Goal: Find specific page/section: Find specific page/section

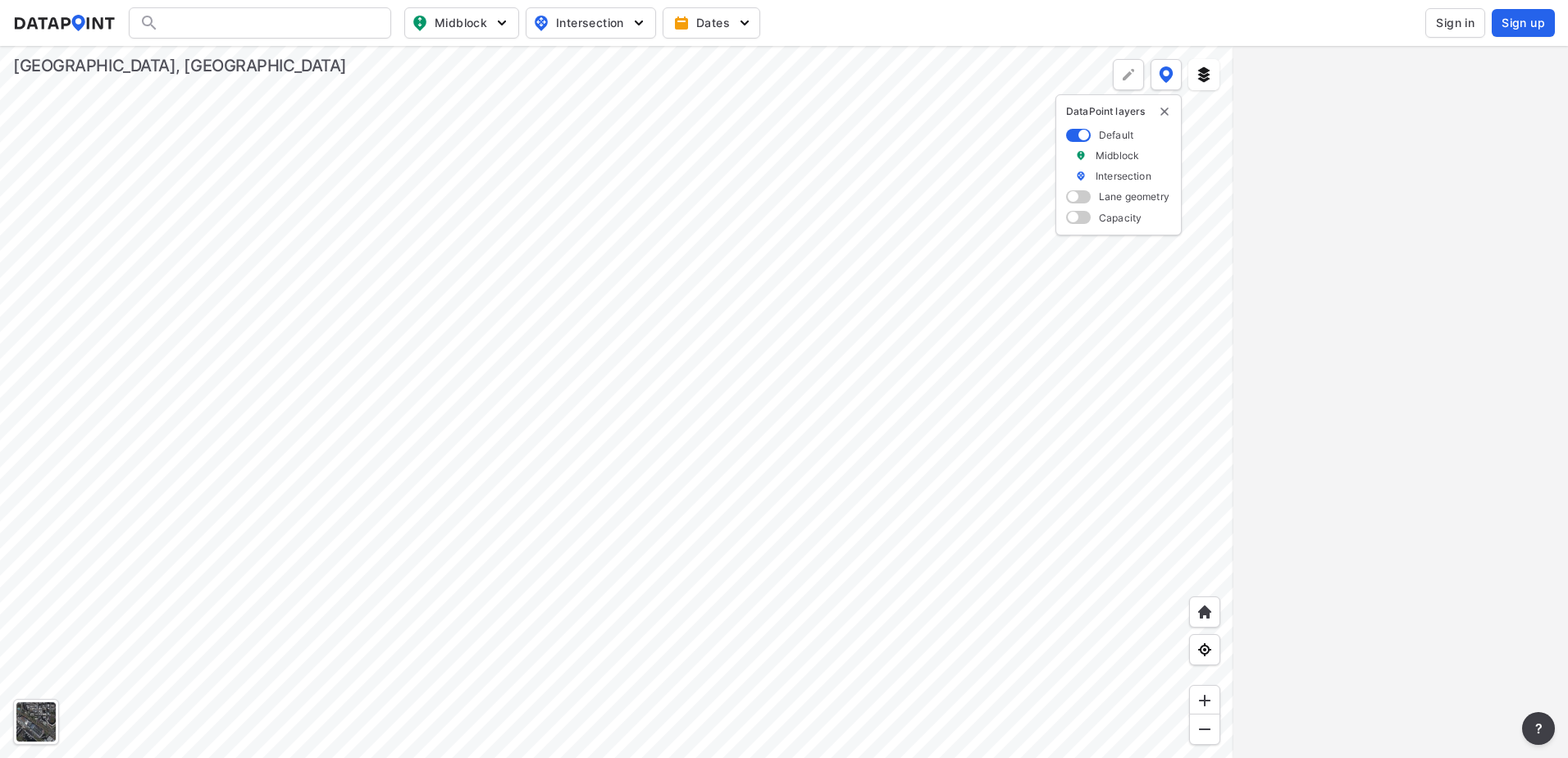
click at [1452, 23] on span "Sign in" at bounding box center [1455, 23] width 39 height 17
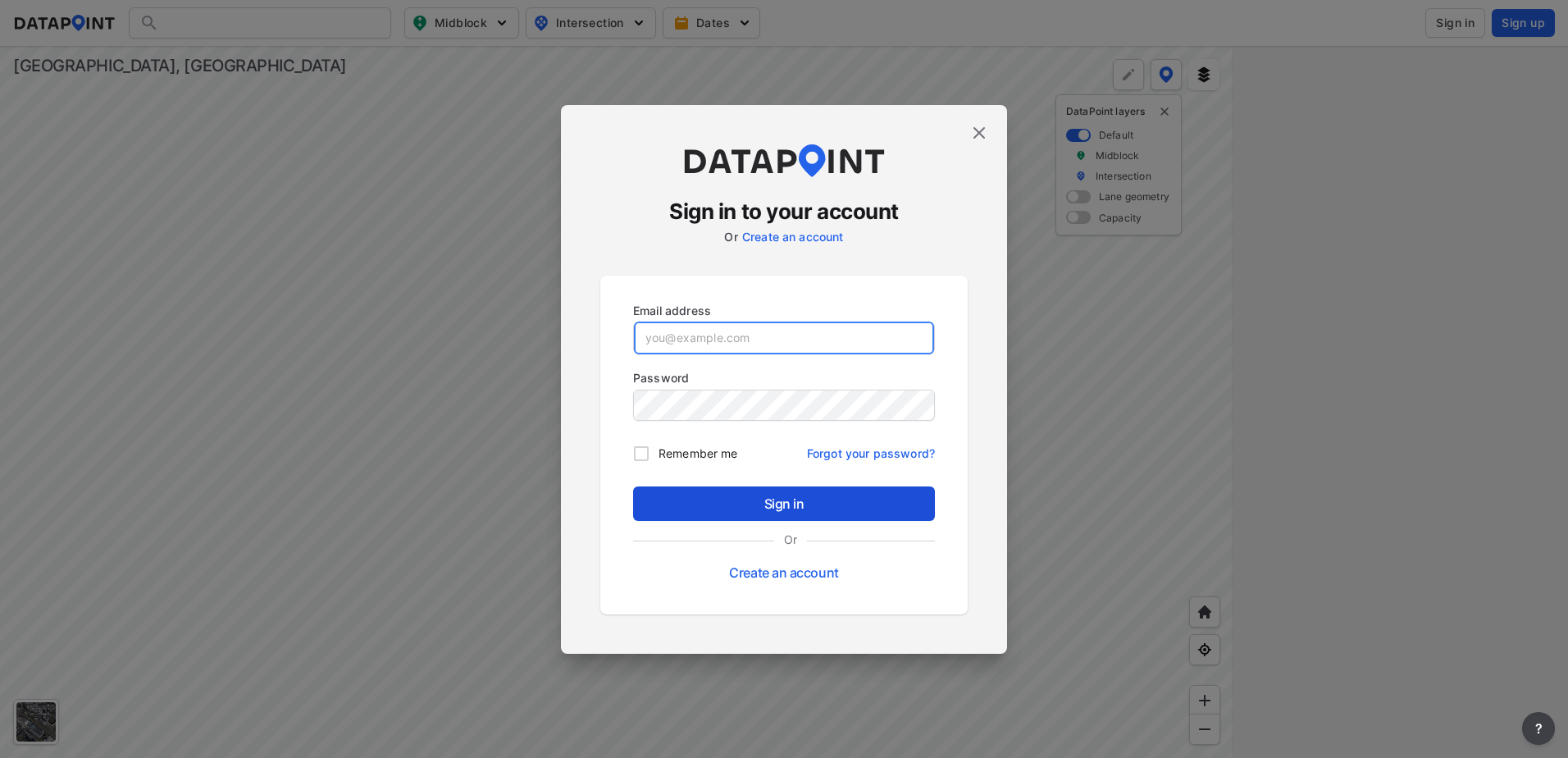
type input "[EMAIL_ADDRESS][DOMAIN_NAME]"
click at [825, 497] on span "Sign in" at bounding box center [784, 504] width 276 height 20
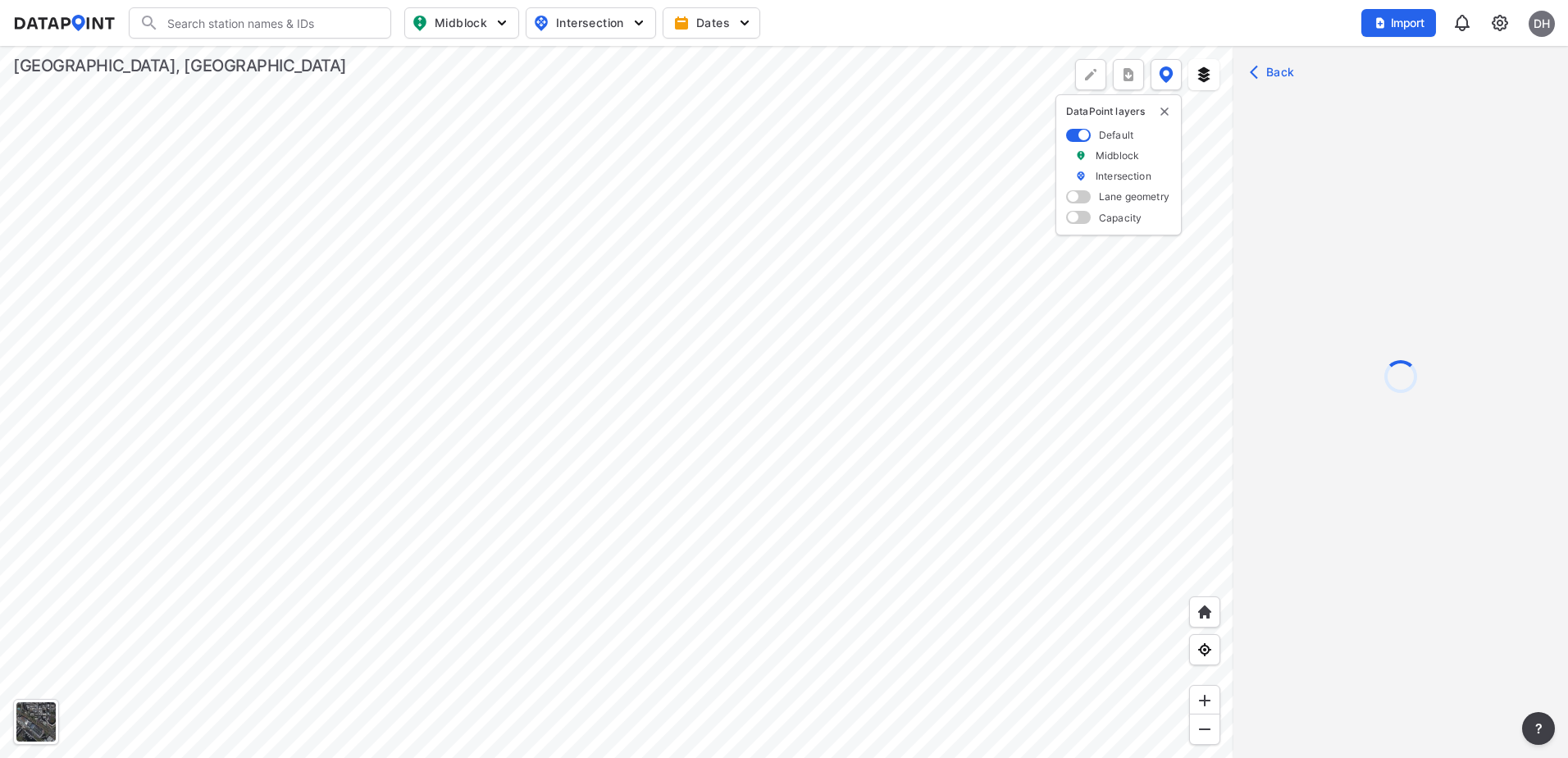
click at [642, 365] on div at bounding box center [617, 402] width 1234 height 712
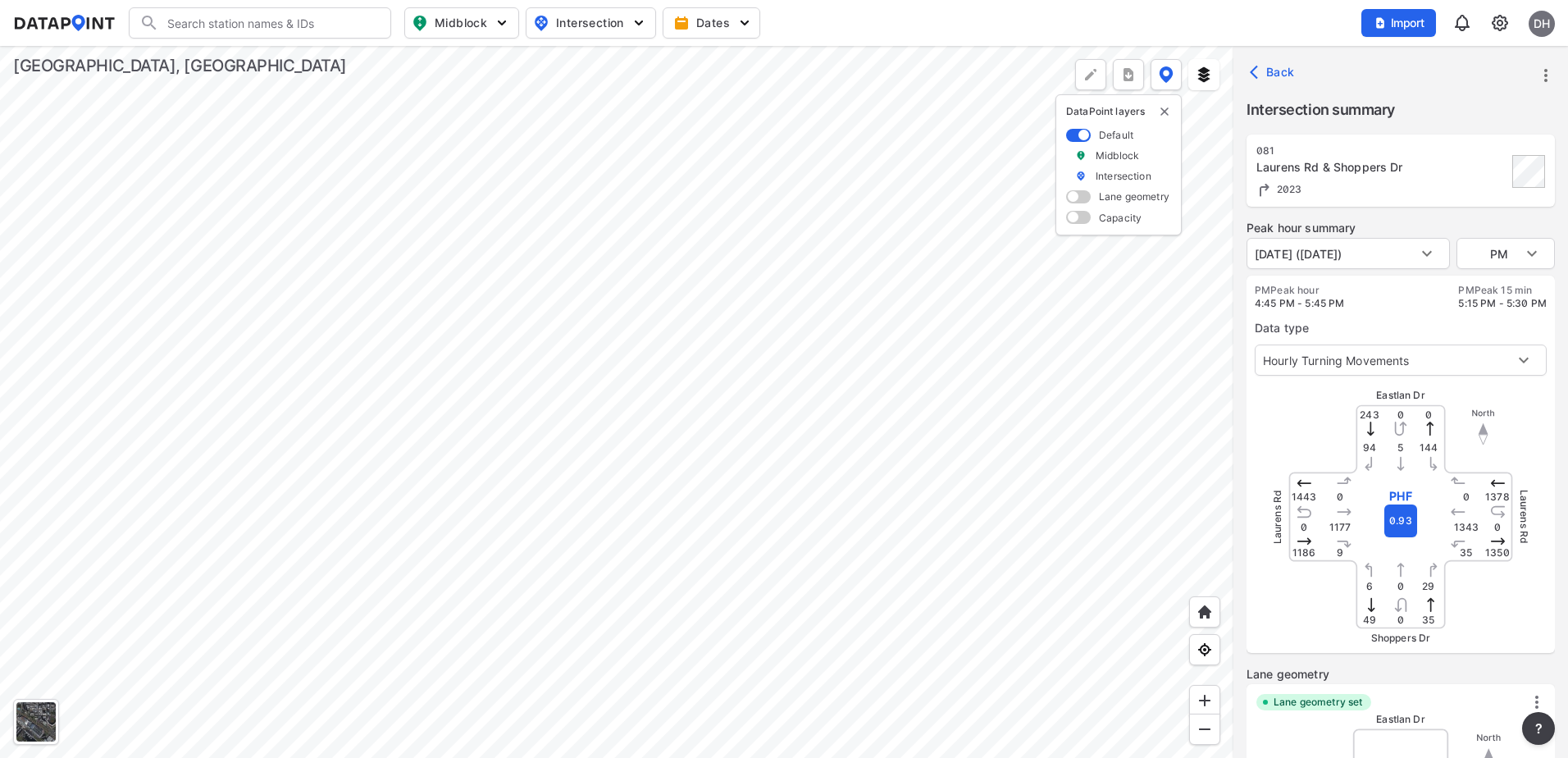
type input "3248"
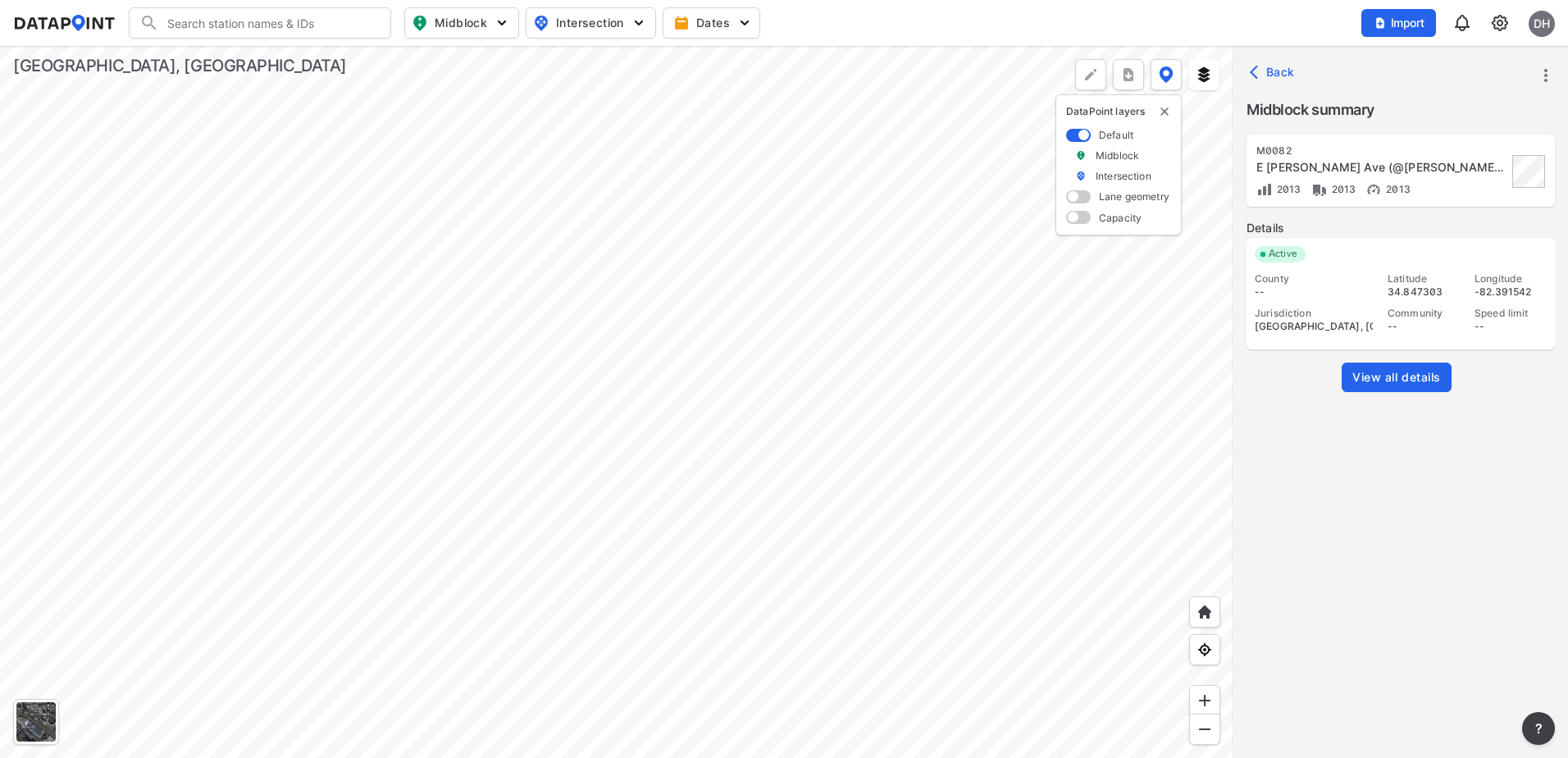
click at [1277, 76] on span "Back" at bounding box center [1274, 72] width 42 height 17
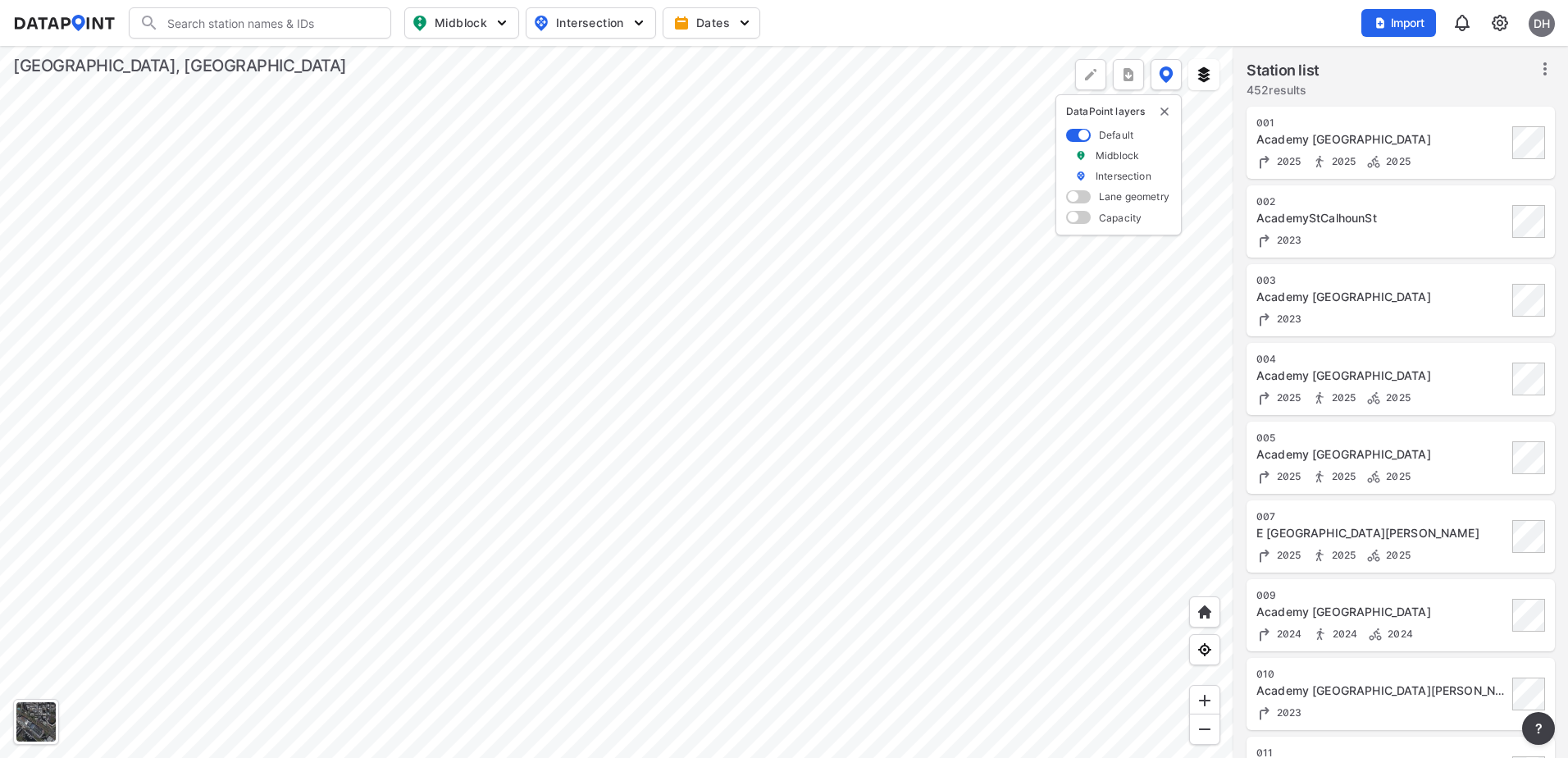
click at [599, 163] on div at bounding box center [617, 402] width 1234 height 712
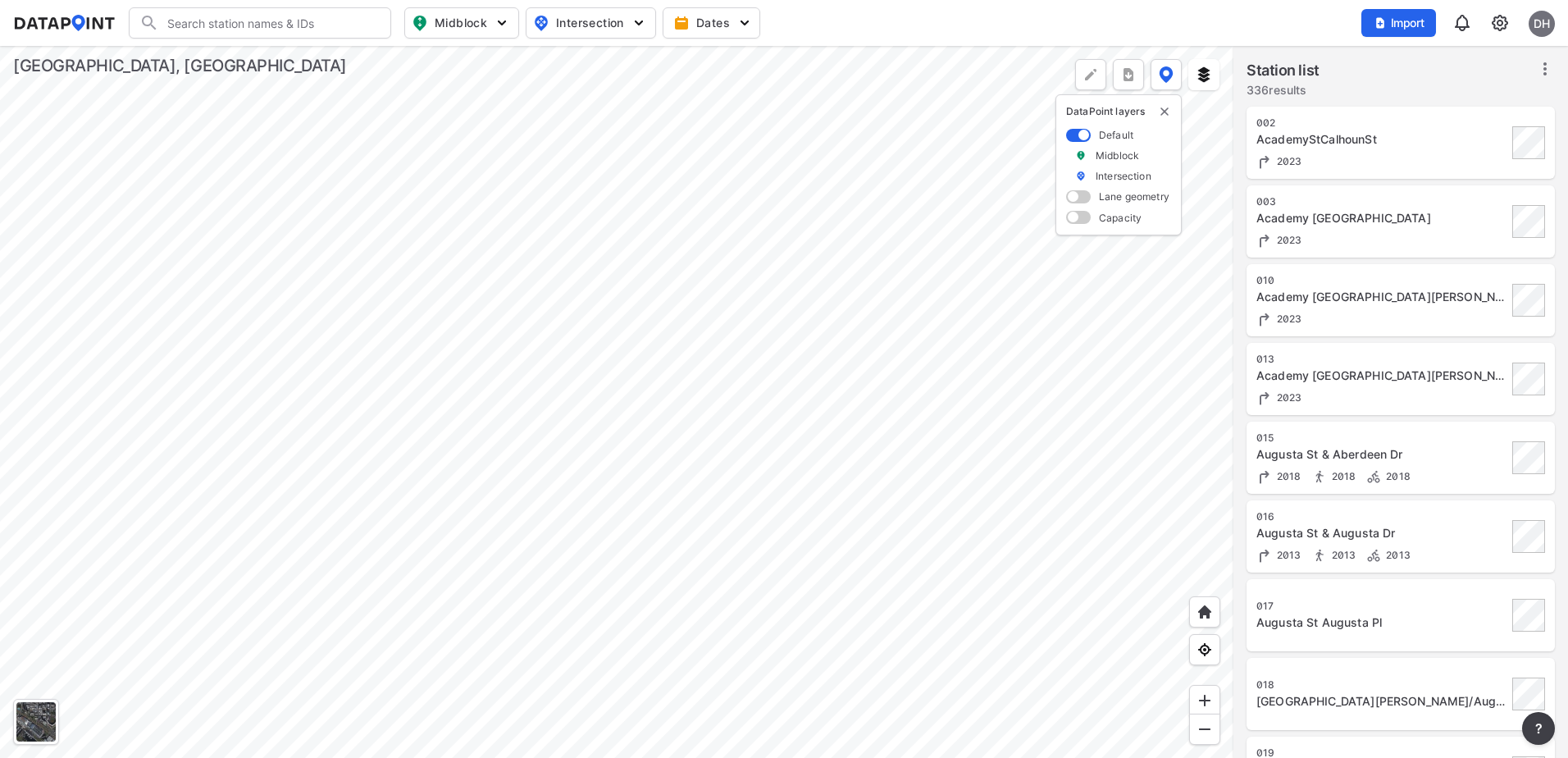
click at [635, 373] on div at bounding box center [617, 402] width 1234 height 712
click at [647, 381] on div at bounding box center [617, 402] width 1234 height 712
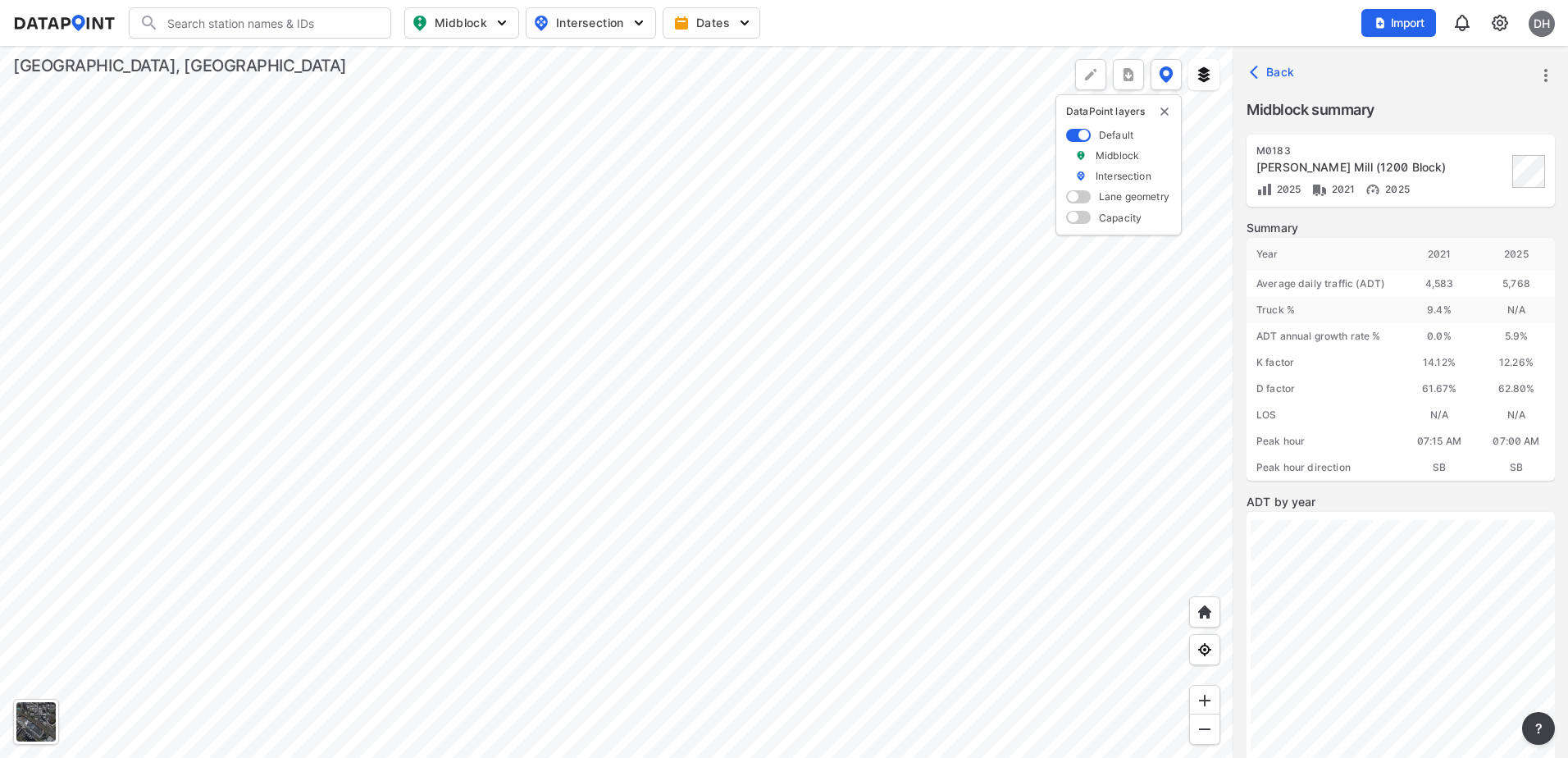
click at [683, 467] on div at bounding box center [617, 402] width 1234 height 712
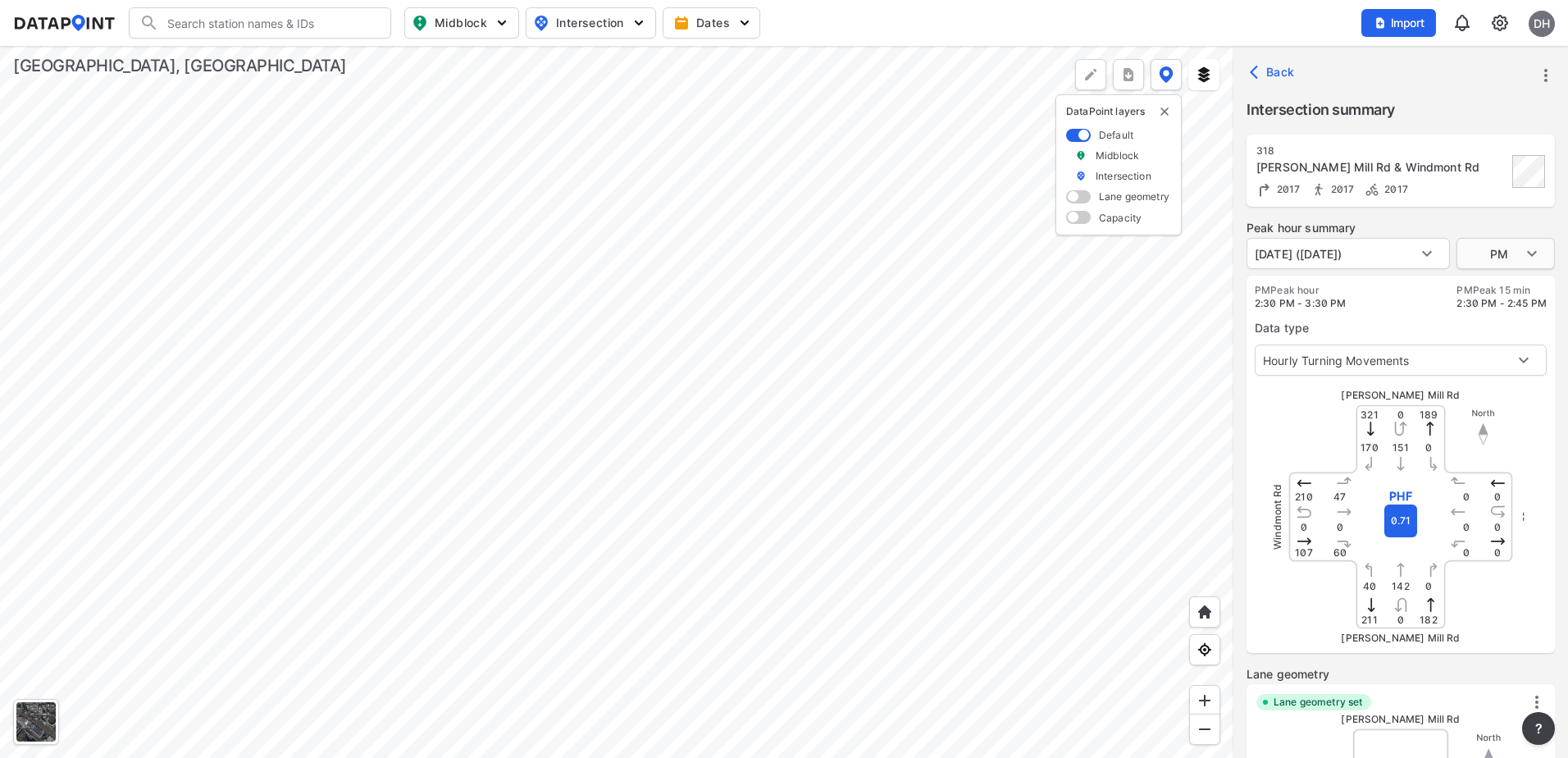
click at [1484, 255] on body "Search Please enter a search term. Midblock Intersection Dates Import DH Import…" at bounding box center [784, 379] width 1568 height 758
click at [1482, 192] on li "AM" at bounding box center [1505, 192] width 98 height 31
click at [1516, 252] on body "Search Please enter a search term. Midblock Intersection Dates Import DH Import…" at bounding box center [784, 379] width 1568 height 758
click at [1480, 315] on li "PM" at bounding box center [1505, 316] width 98 height 31
type input "PM"
